Goal: Ask a question

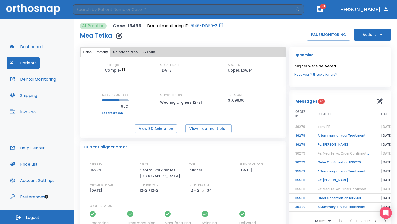
click at [25, 66] on button "Patients" at bounding box center [23, 63] width 33 height 12
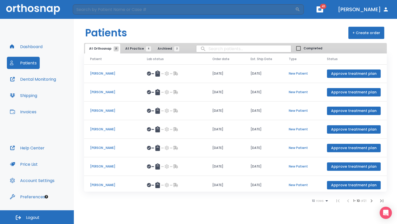
scroll to position [59, 0]
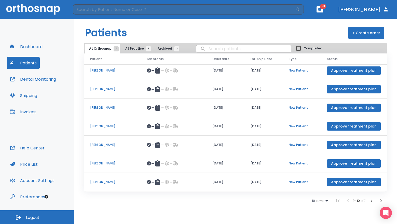
click at [130, 52] on button "At Practice 6" at bounding box center [136, 49] width 31 height 10
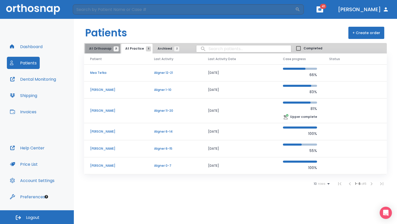
click at [104, 46] on button "At Orthosnap 21" at bounding box center [102, 49] width 35 height 10
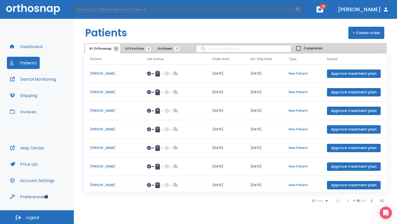
click at [373, 202] on icon "button" at bounding box center [371, 201] width 6 height 6
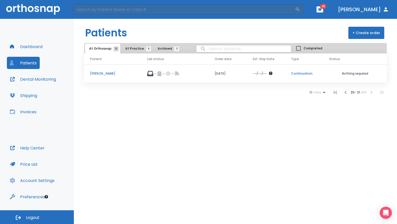
click at [342, 93] on icon "button" at bounding box center [345, 92] width 6 height 6
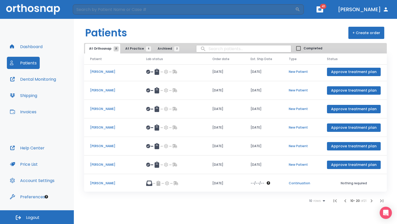
scroll to position [59, 0]
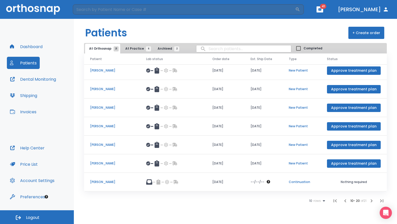
click at [228, 185] on td "[DATE]" at bounding box center [225, 182] width 38 height 19
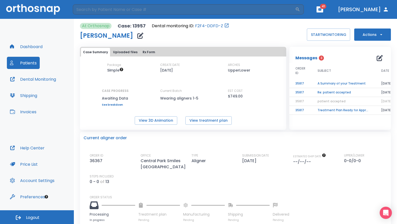
click at [376, 59] on icon "button" at bounding box center [379, 58] width 6 height 6
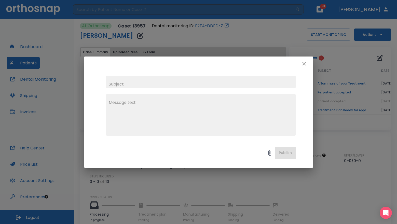
click at [133, 87] on input "text" at bounding box center [201, 82] width 190 height 12
type input "update"
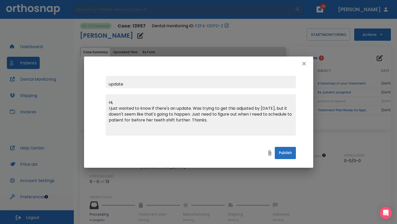
type textarea "Hi, I just wanted to know if there's an update. Was trying to get this adjusted…"
click at [283, 153] on button "Publish" at bounding box center [285, 153] width 21 height 12
